Goal: Information Seeking & Learning: Learn about a topic

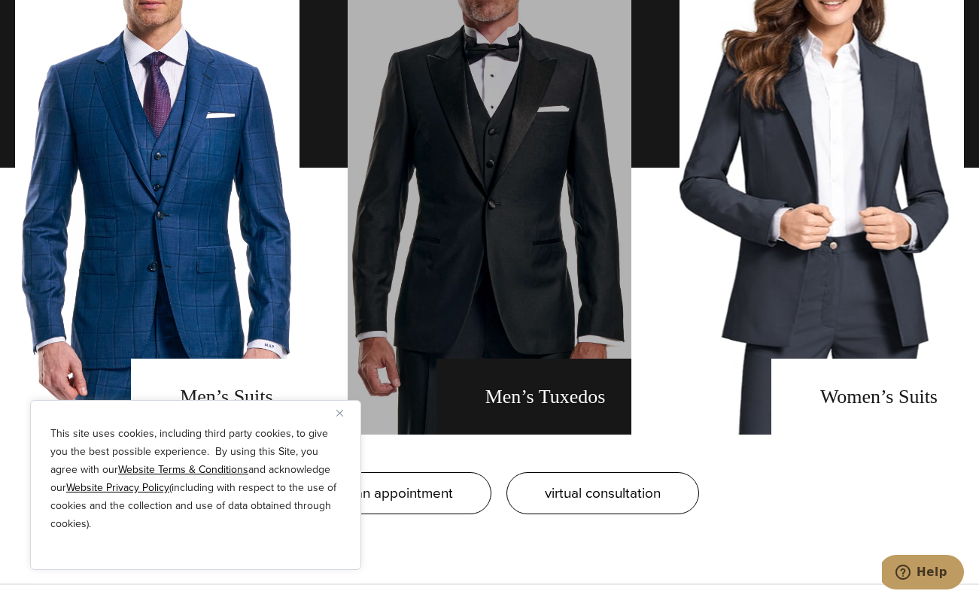
scroll to position [1170, 0]
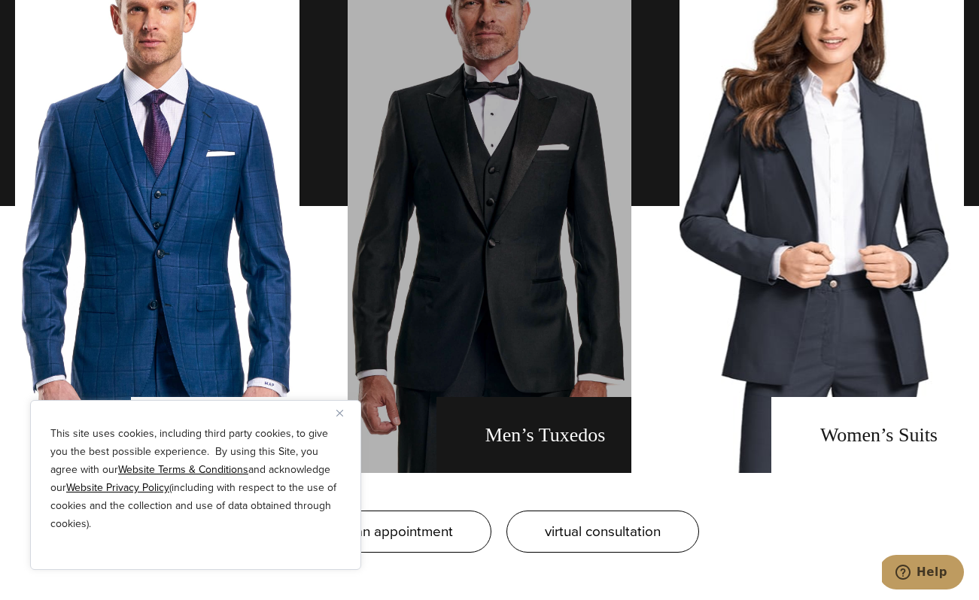
click at [587, 432] on link "men's tuxedos" at bounding box center [489, 206] width 284 height 534
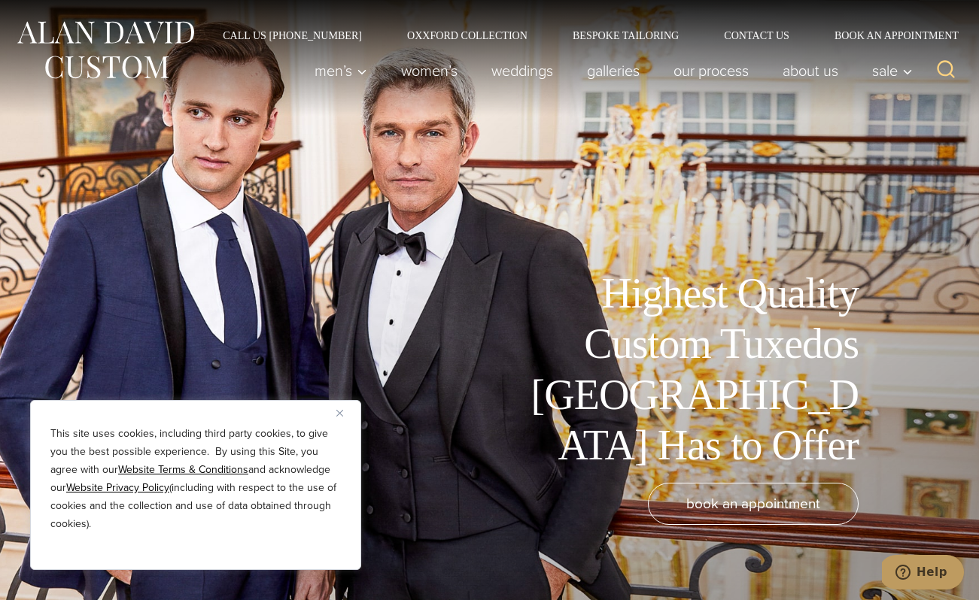
click at [338, 420] on div "This site uses cookies, including third party cookies, to give you the best pos…" at bounding box center [195, 485] width 331 height 170
click at [339, 414] on img "Close" at bounding box center [339, 413] width 7 height 7
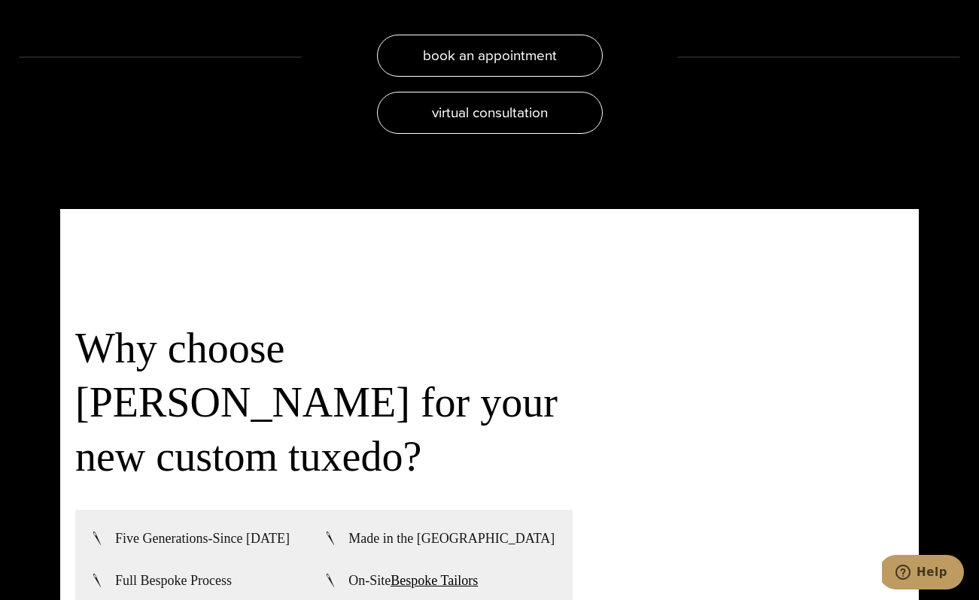
scroll to position [3160, 0]
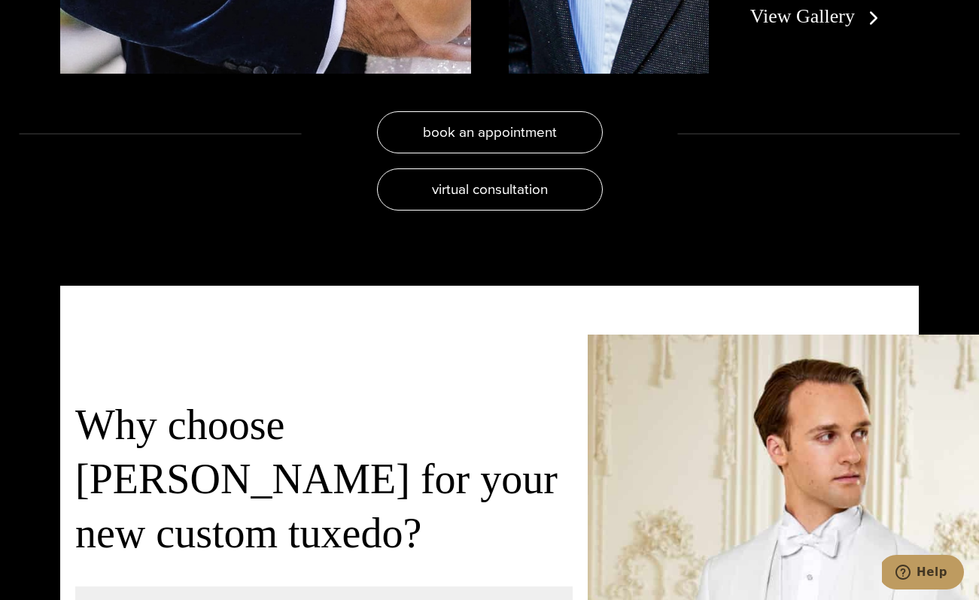
click at [809, 20] on link "View Gallery" at bounding box center [817, 16] width 135 height 22
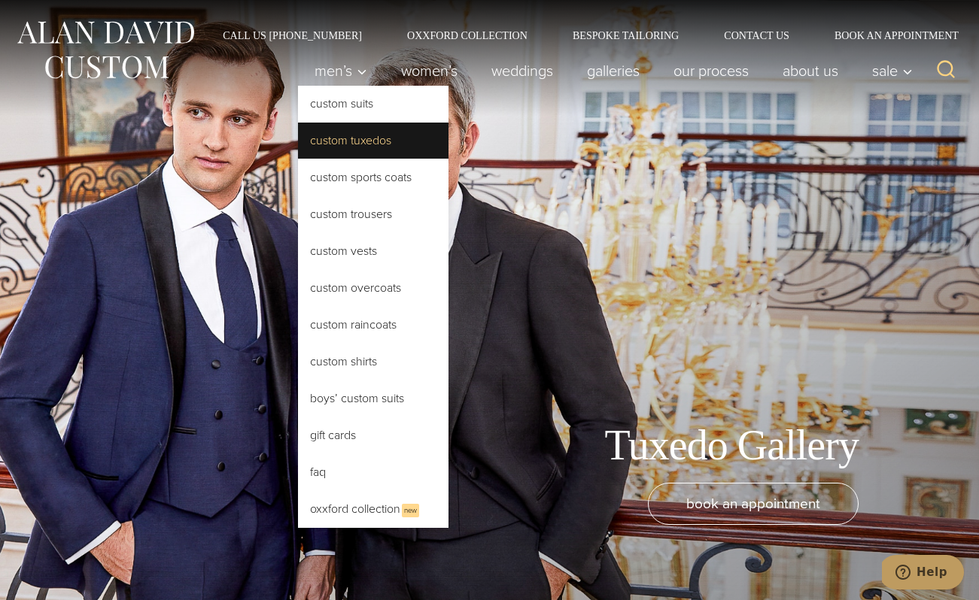
click at [357, 147] on link "Custom Tuxedos" at bounding box center [373, 141] width 150 height 36
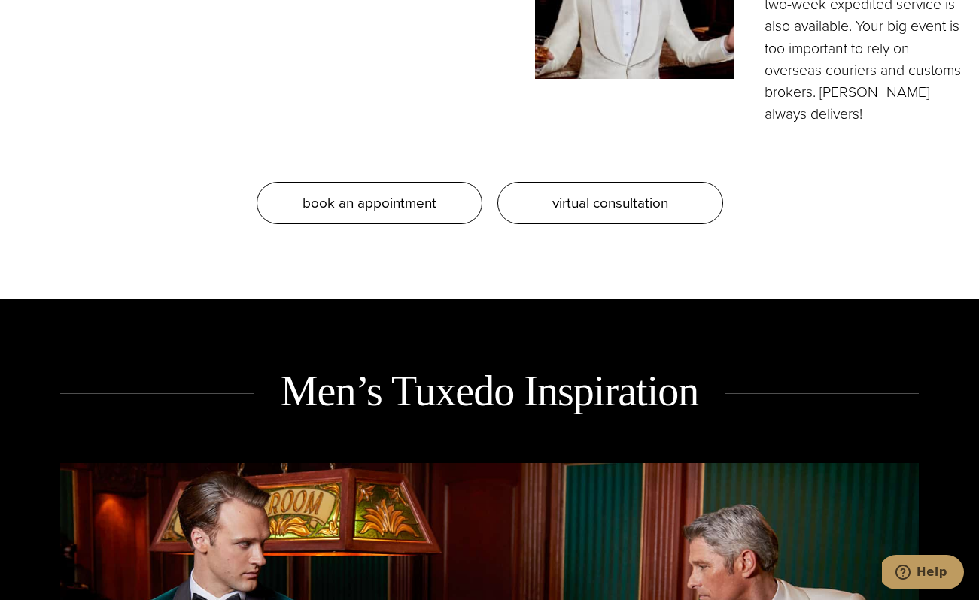
scroll to position [1642, 0]
